Goal: Check status: Check status

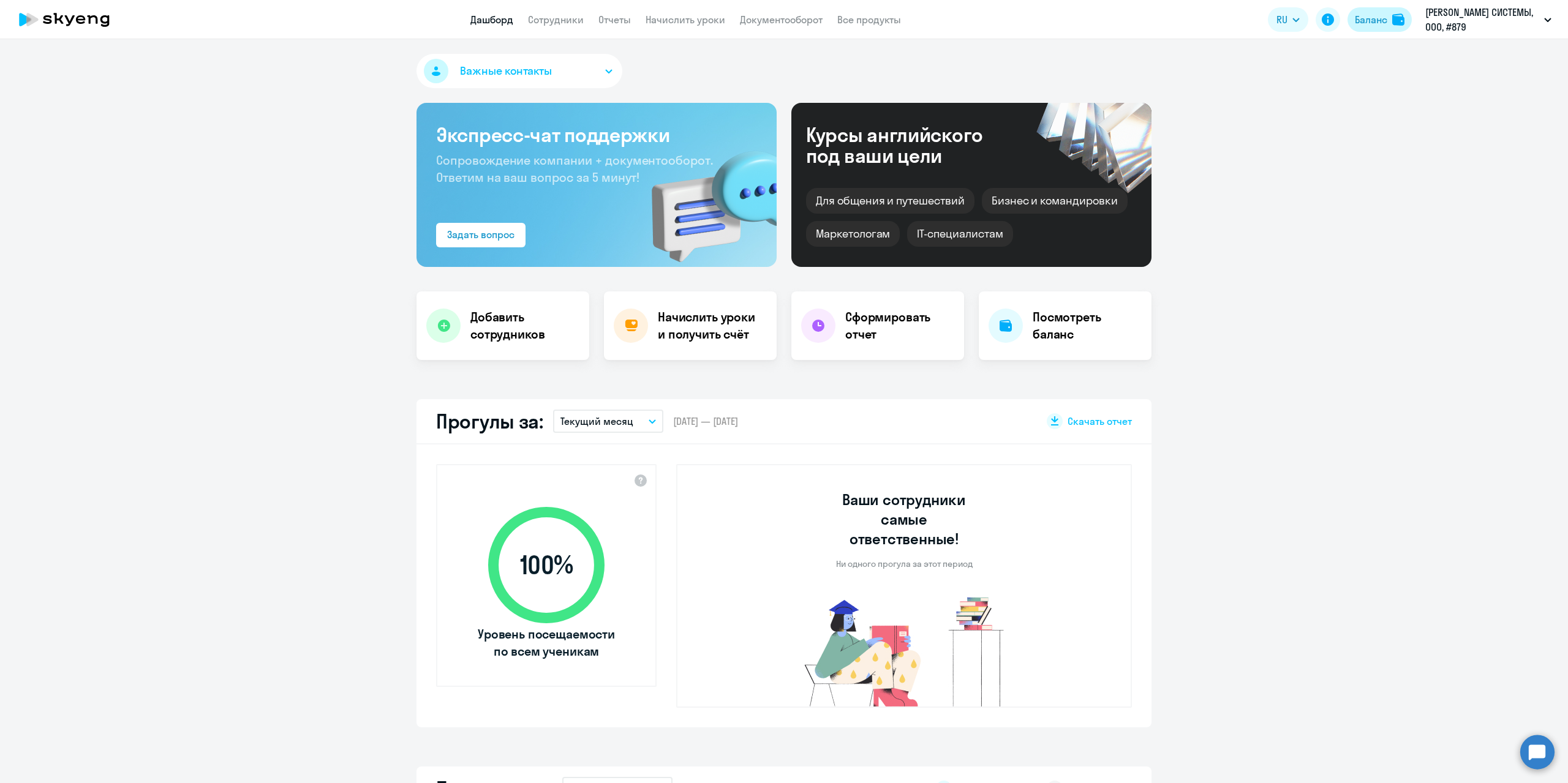
click at [1377, 15] on div "Баланс" at bounding box center [1371, 20] width 33 height 15
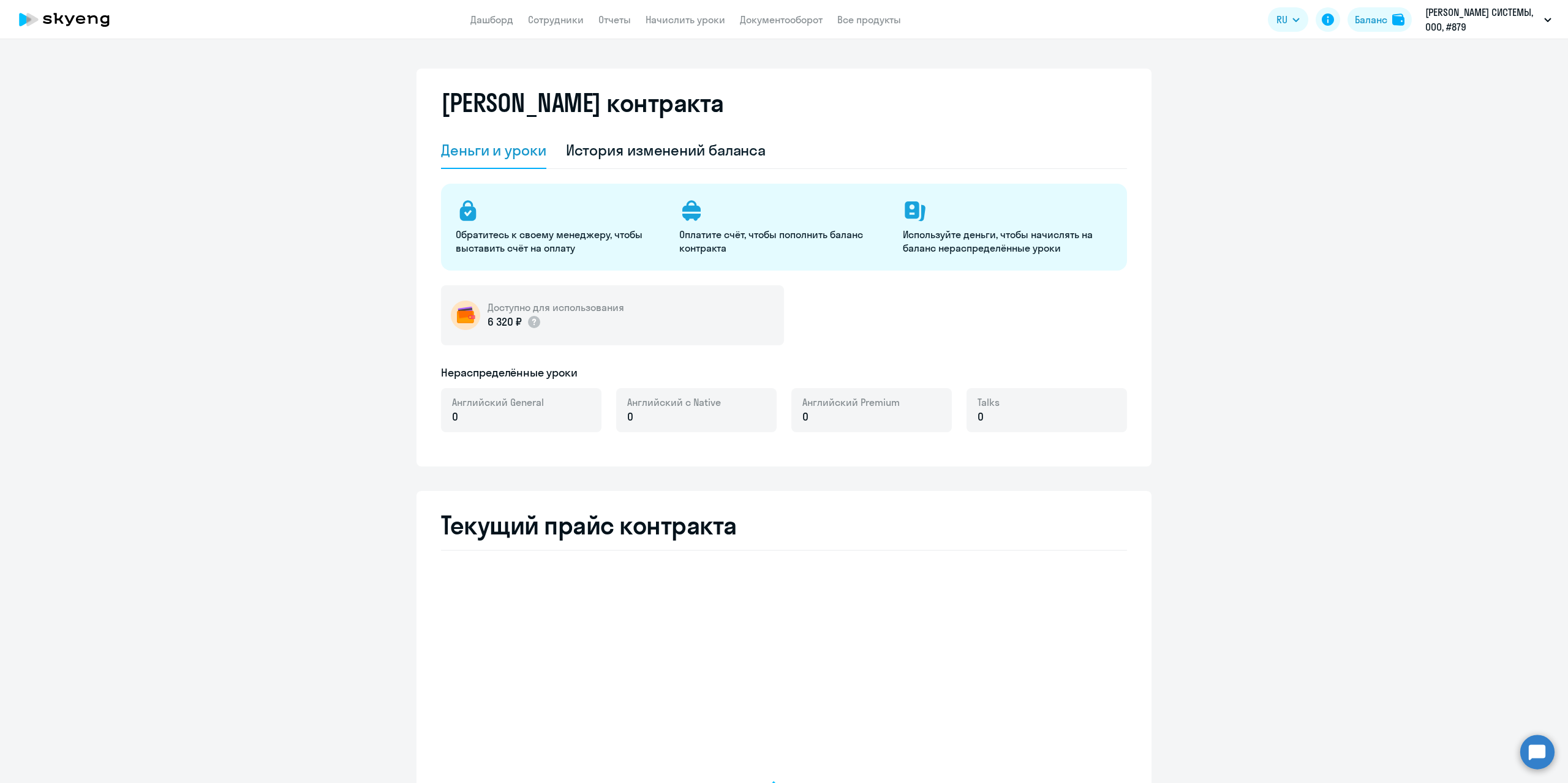
select select "english_adult_not_native_speaker"
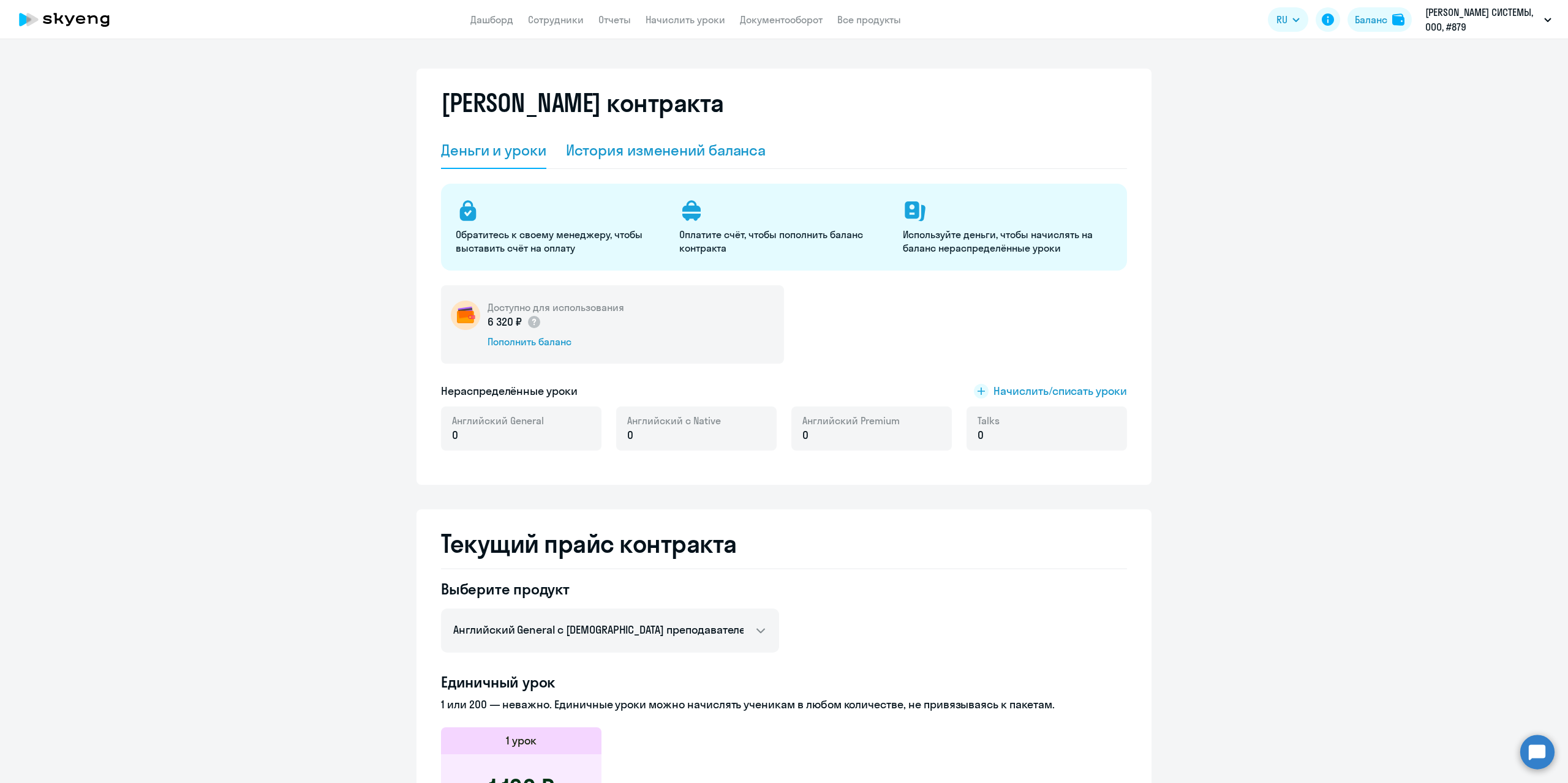
click at [612, 150] on div "История изменений баланса" at bounding box center [666, 150] width 200 height 20
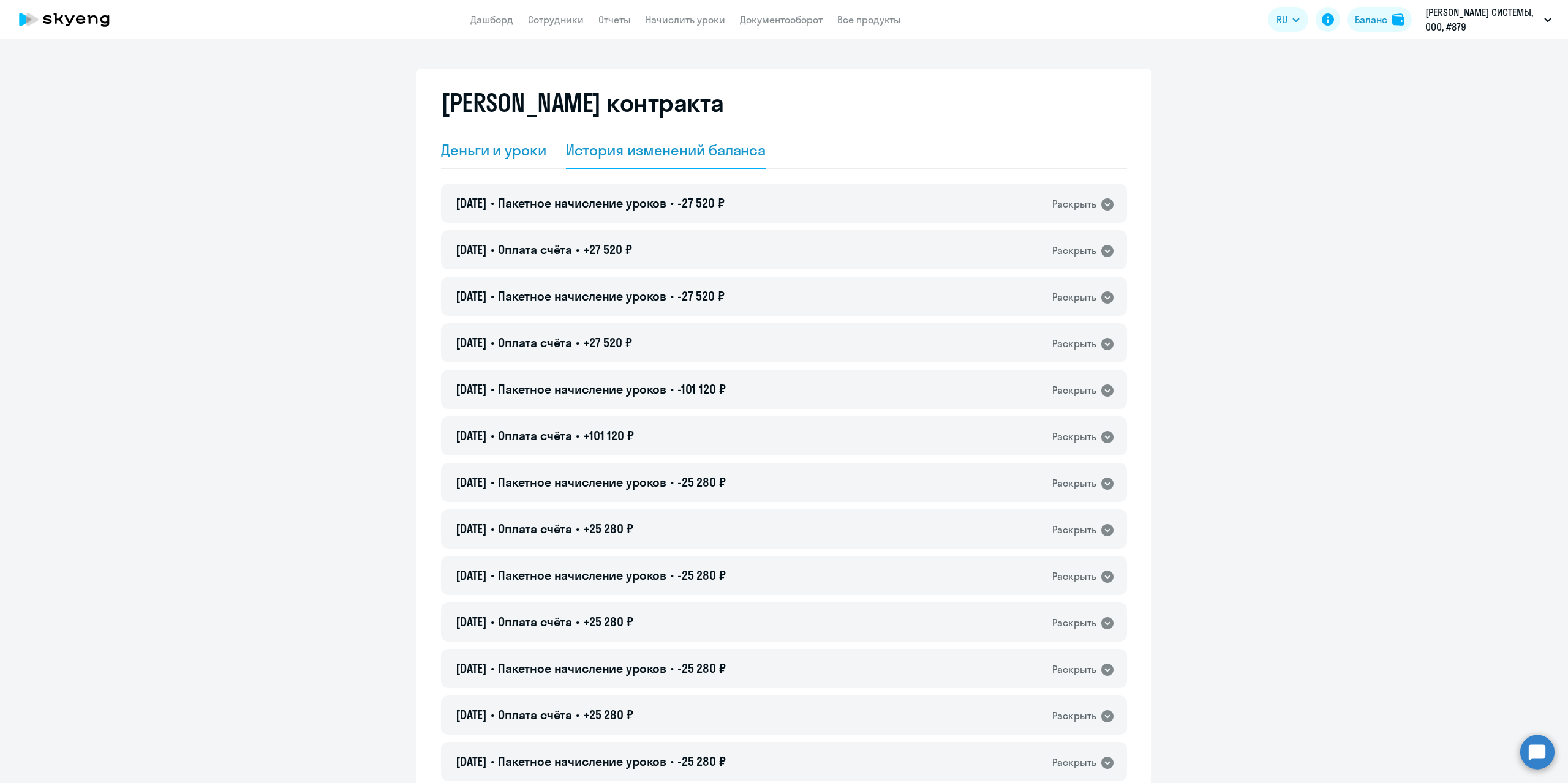
click at [511, 156] on div "Деньги и уроки" at bounding box center [493, 150] width 105 height 20
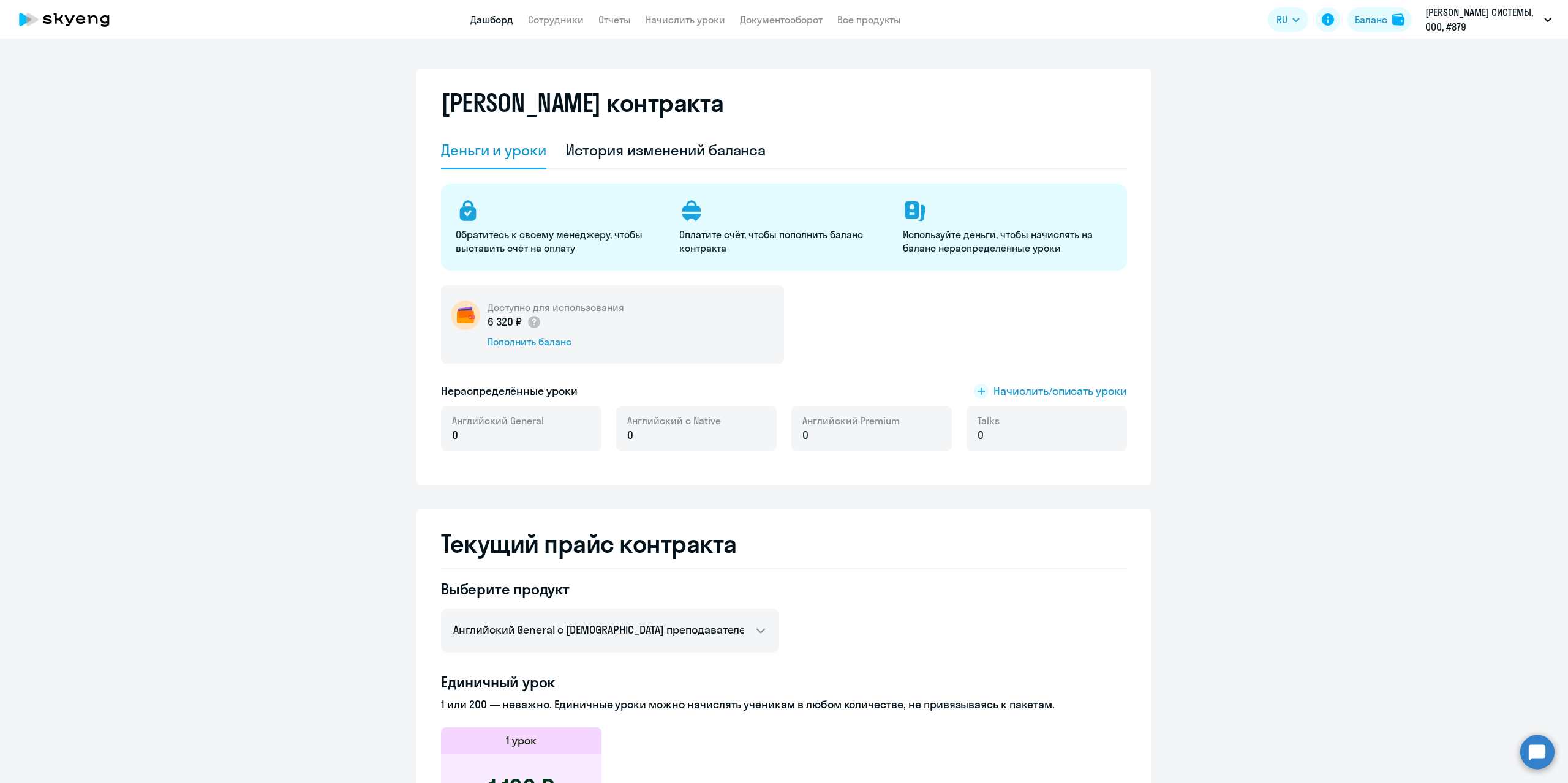
click at [489, 16] on link "Дашборд" at bounding box center [492, 20] width 43 height 13
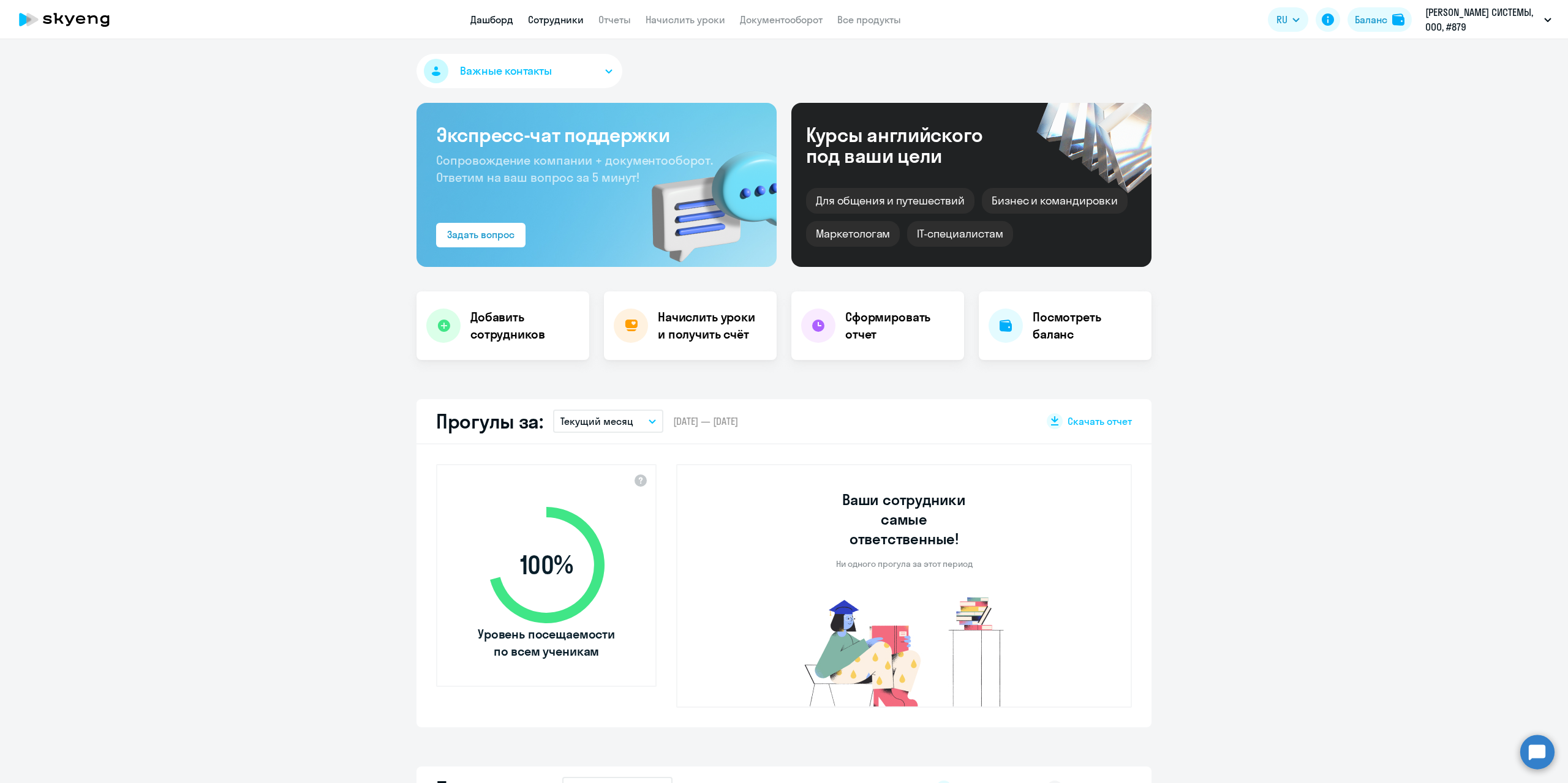
click at [581, 24] on link "Сотрудники" at bounding box center [556, 20] width 56 height 13
select select "30"
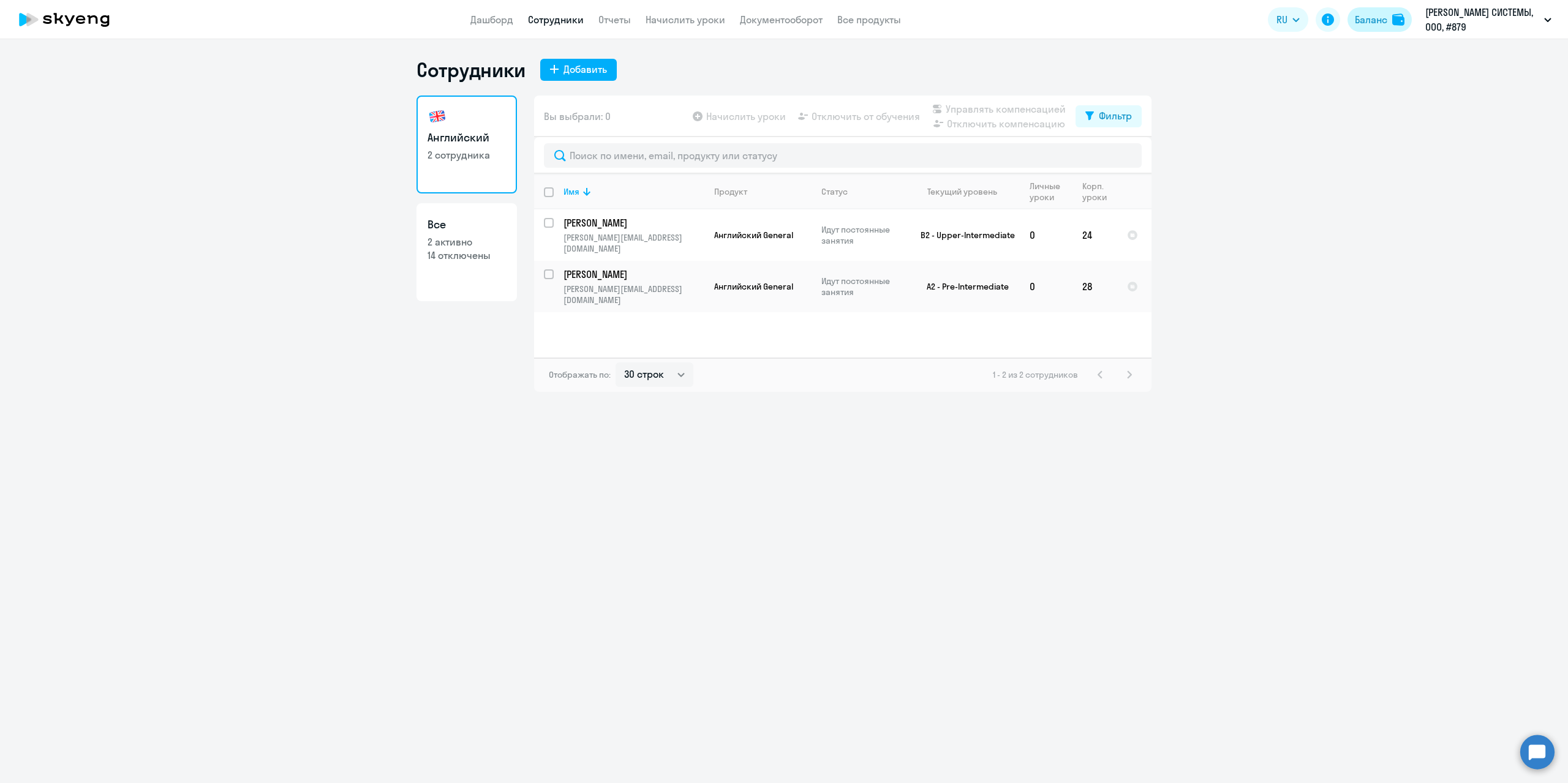
click at [1378, 23] on div "Баланс" at bounding box center [1371, 20] width 33 height 15
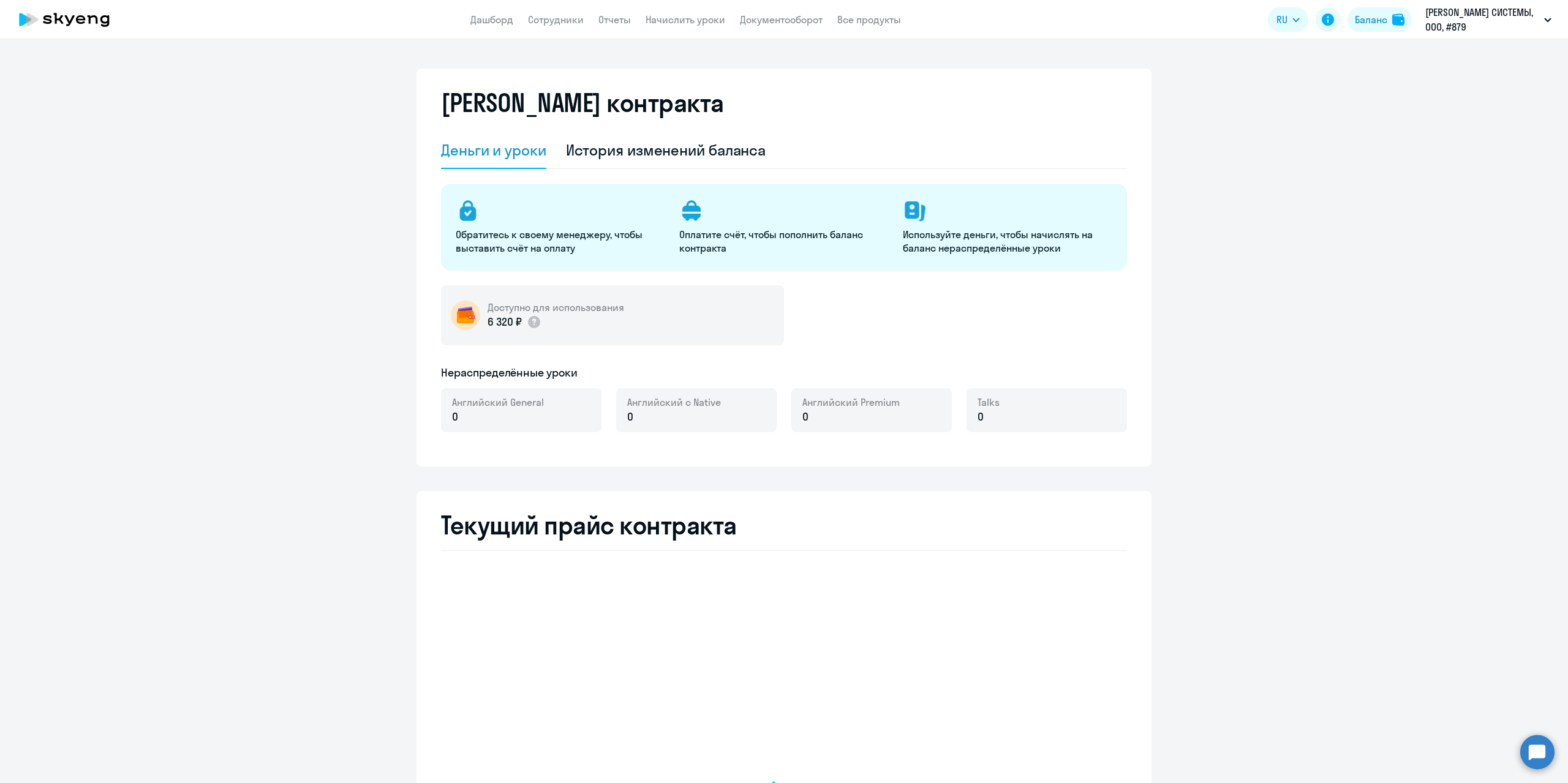
select select "english_adult_not_native_speaker"
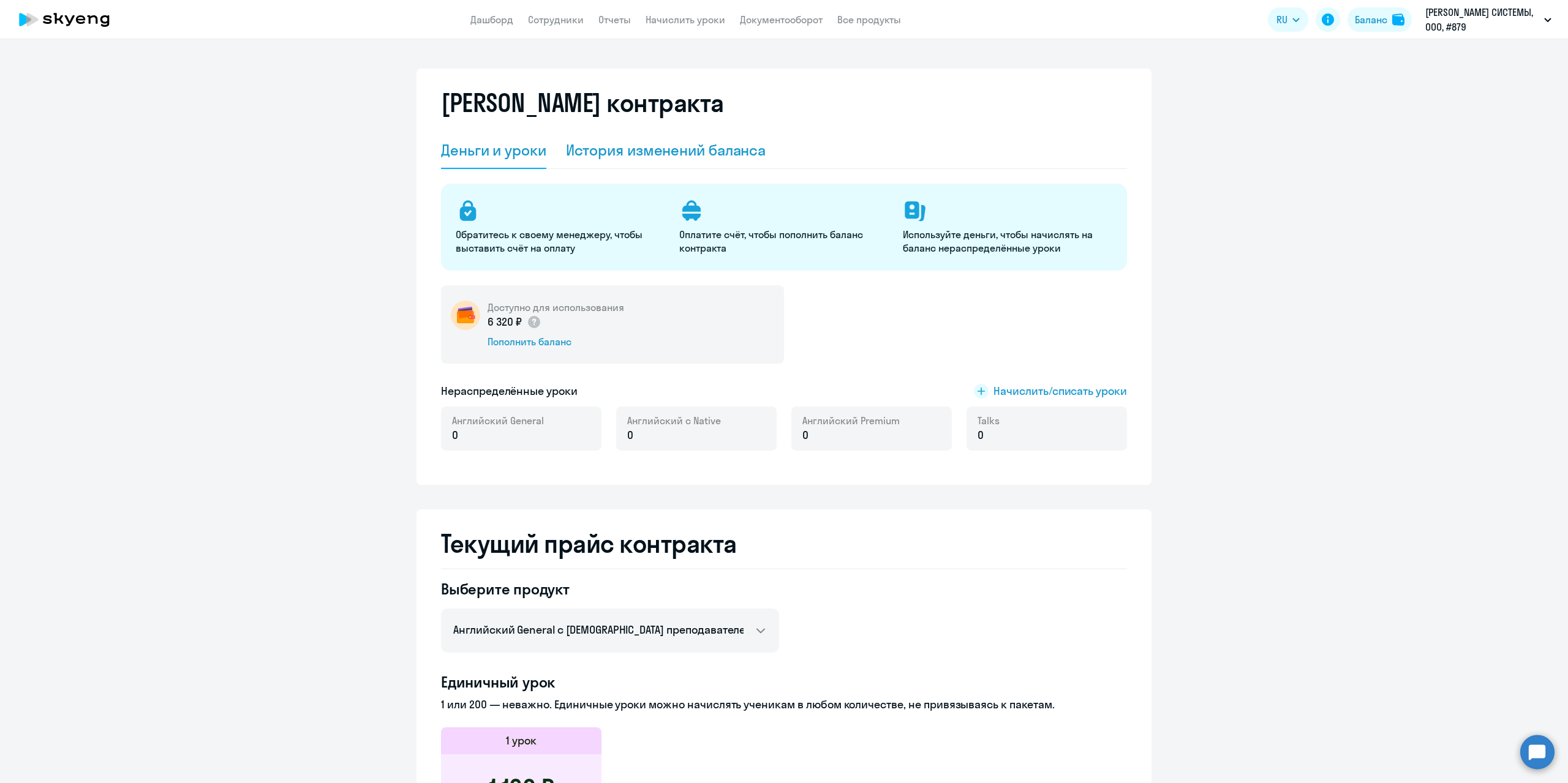
click at [674, 156] on div "История изменений баланса" at bounding box center [666, 150] width 200 height 20
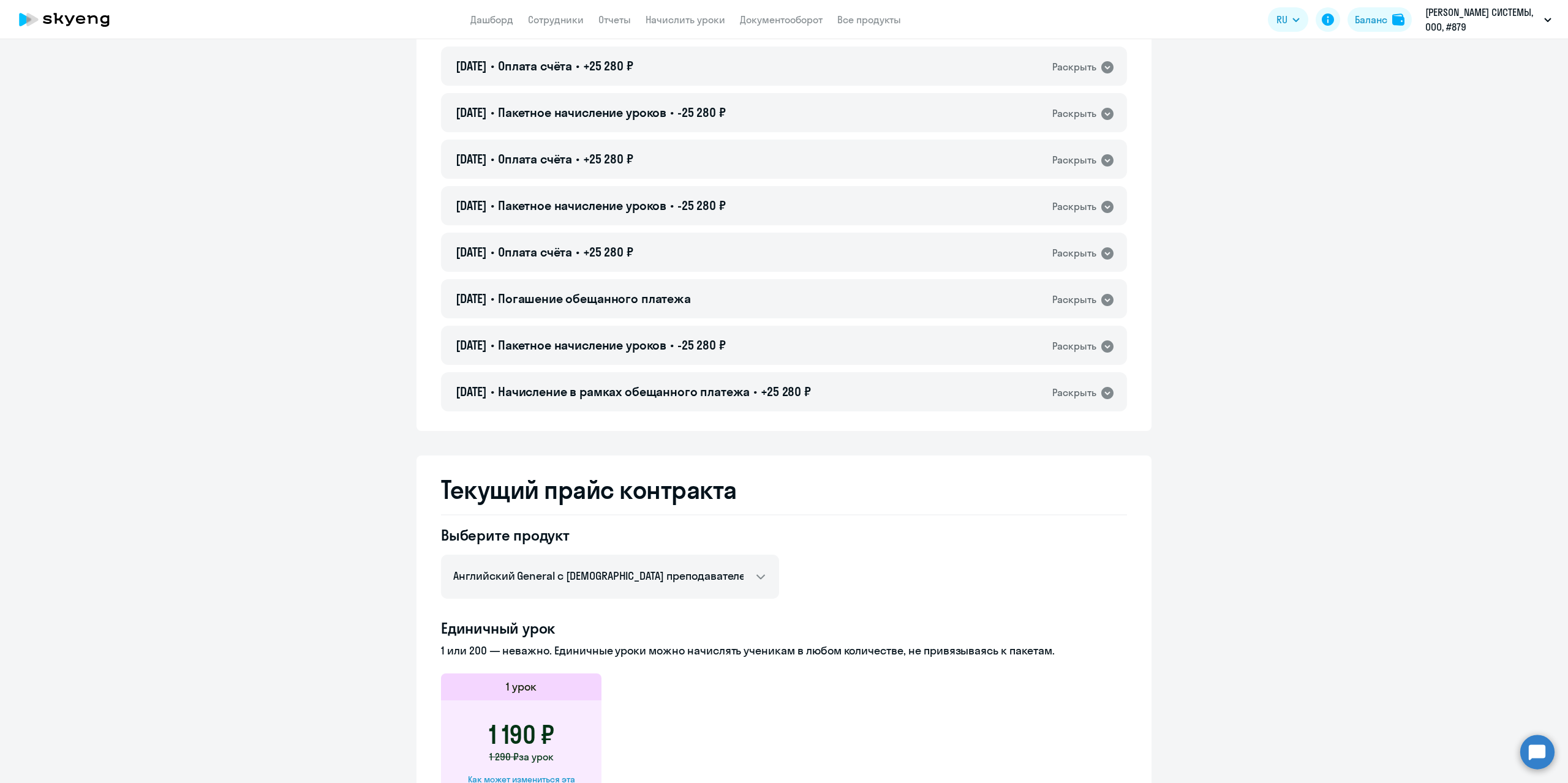
scroll to position [1654, 0]
